Goal: Find specific page/section: Find specific page/section

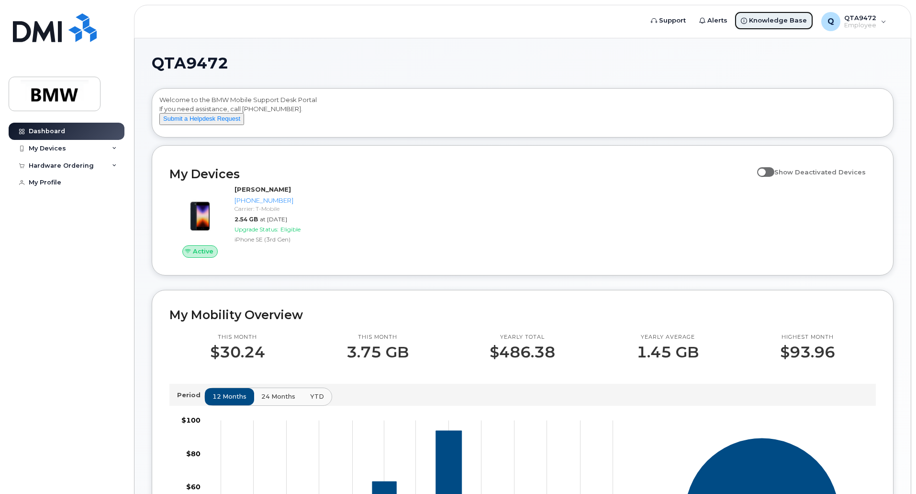
click at [789, 22] on span "Knowledge Base" at bounding box center [778, 21] width 58 height 10
click at [111, 148] on div "My Devices" at bounding box center [67, 148] width 116 height 17
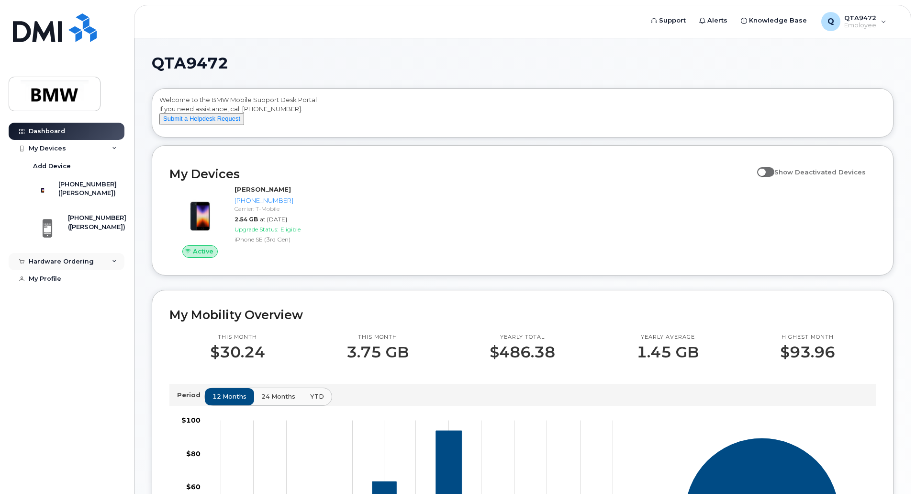
click at [94, 270] on div "Hardware Ordering" at bounding box center [67, 261] width 116 height 17
click at [91, 197] on div "([PERSON_NAME])" at bounding box center [87, 193] width 58 height 9
